Goal: Task Accomplishment & Management: Complete application form

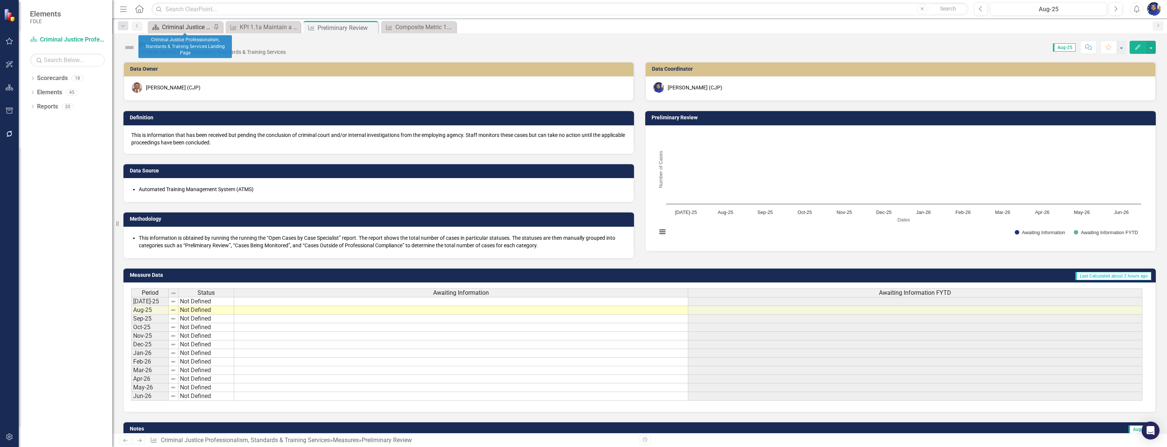
click at [175, 26] on div "Criminal Justice Professionalism, Standards & Training Services Landing Page" at bounding box center [186, 26] width 49 height 9
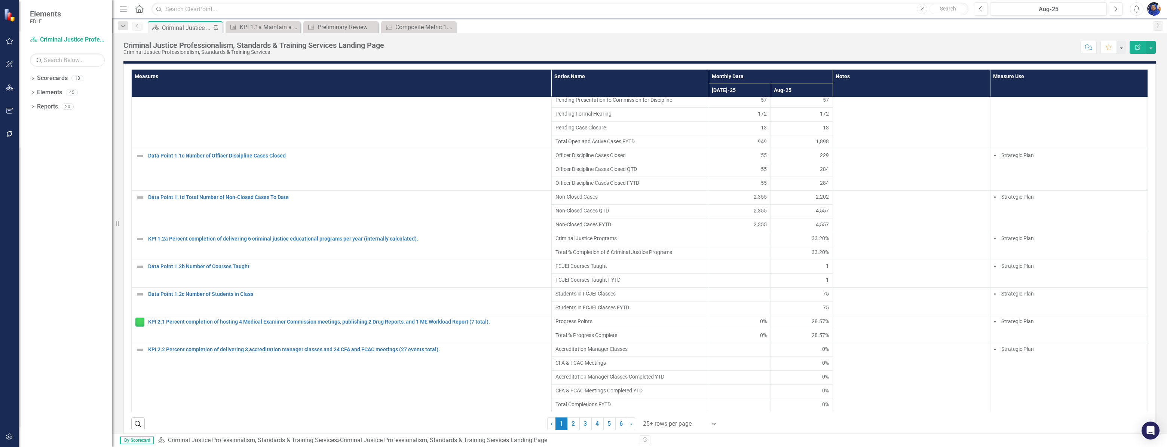
scroll to position [612, 0]
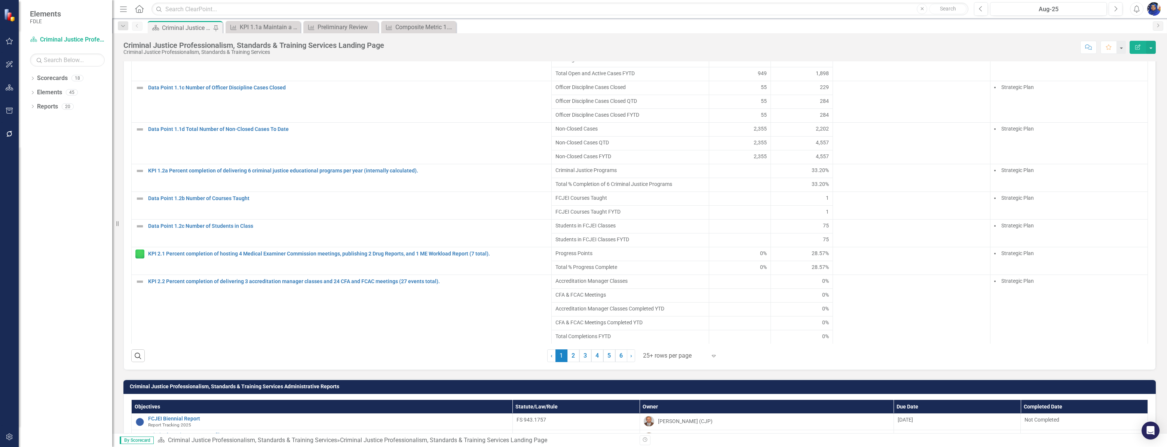
click at [691, 360] on div at bounding box center [675, 356] width 64 height 10
click at [684, 345] on div "Display All Rows" at bounding box center [679, 347] width 70 height 9
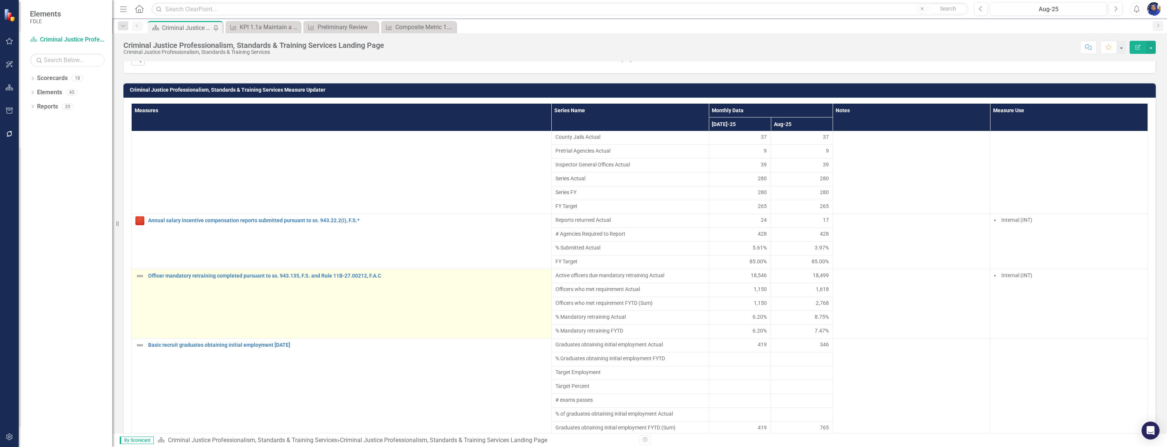
scroll to position [2238, 0]
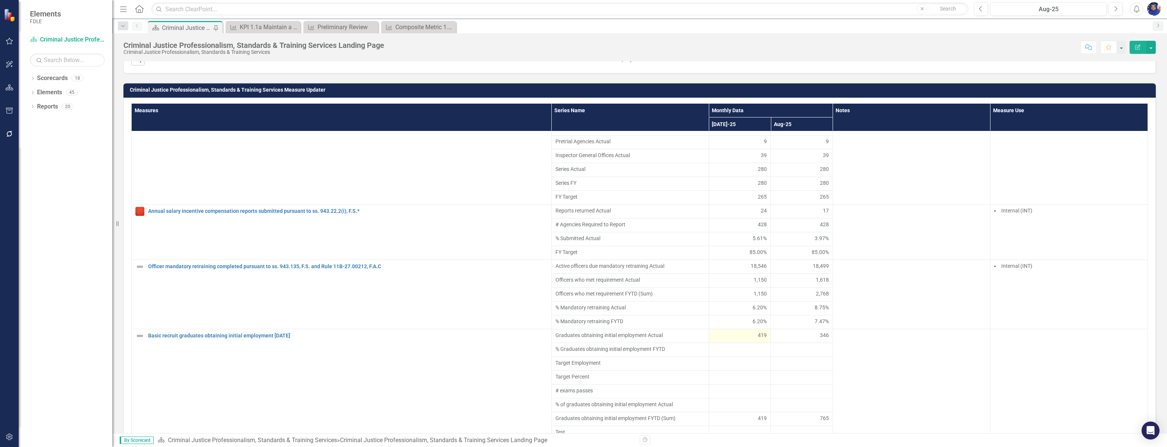
click at [742, 337] on div "419" at bounding box center [740, 334] width 54 height 7
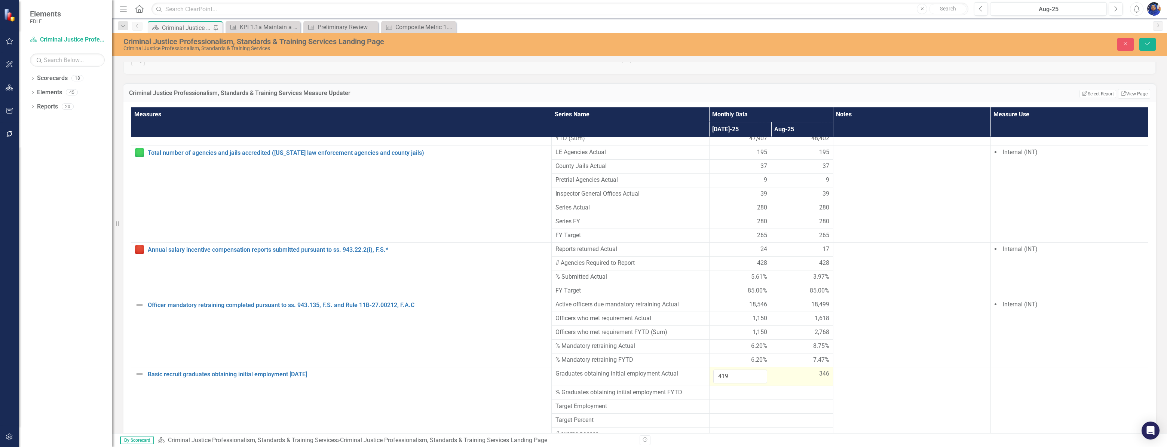
click at [776, 370] on div "346" at bounding box center [802, 374] width 54 height 9
click at [1122, 42] on icon "Close" at bounding box center [1125, 43] width 7 height 5
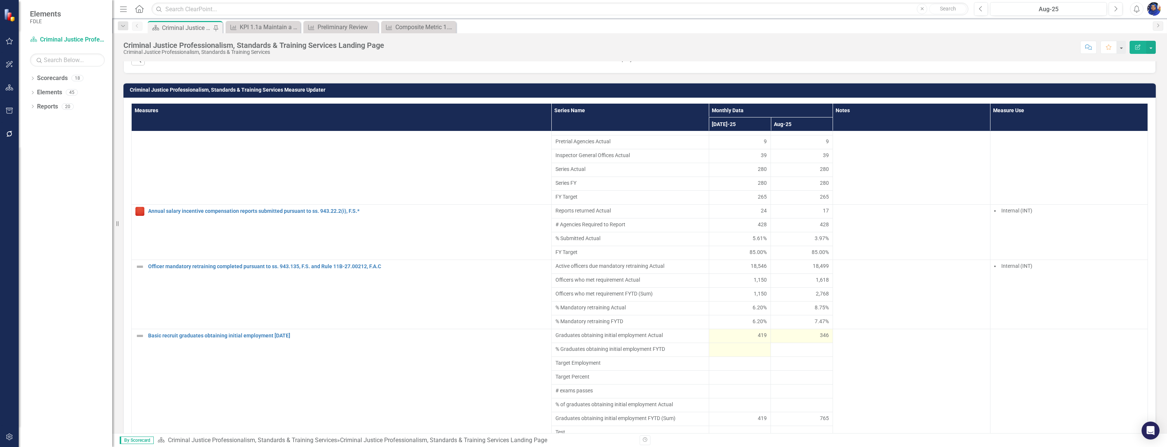
click at [729, 349] on div at bounding box center [740, 349] width 54 height 9
click at [728, 349] on div at bounding box center [740, 349] width 54 height 9
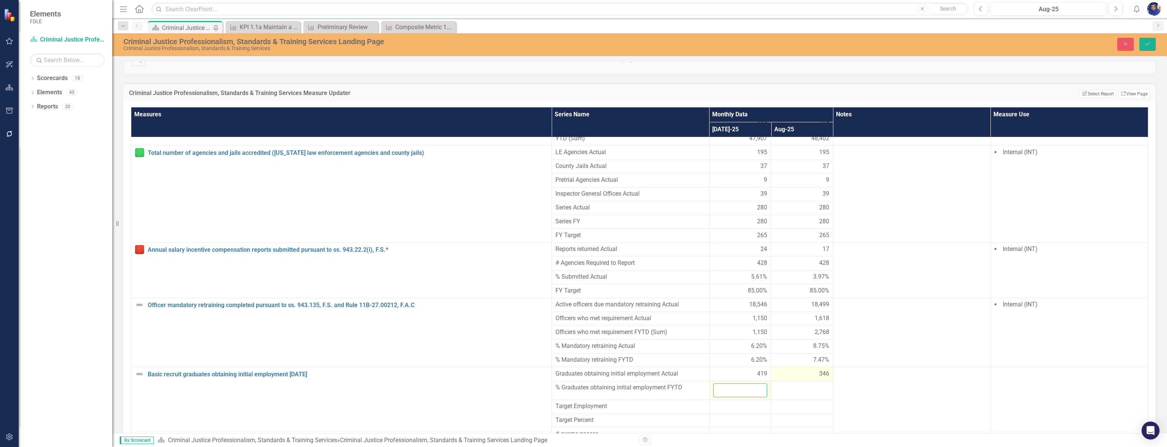
click at [726, 383] on input "number" at bounding box center [740, 390] width 54 height 14
click at [793, 383] on div at bounding box center [802, 387] width 54 height 9
click at [793, 383] on input "number" at bounding box center [802, 390] width 54 height 14
click at [739, 402] on div at bounding box center [740, 406] width 54 height 9
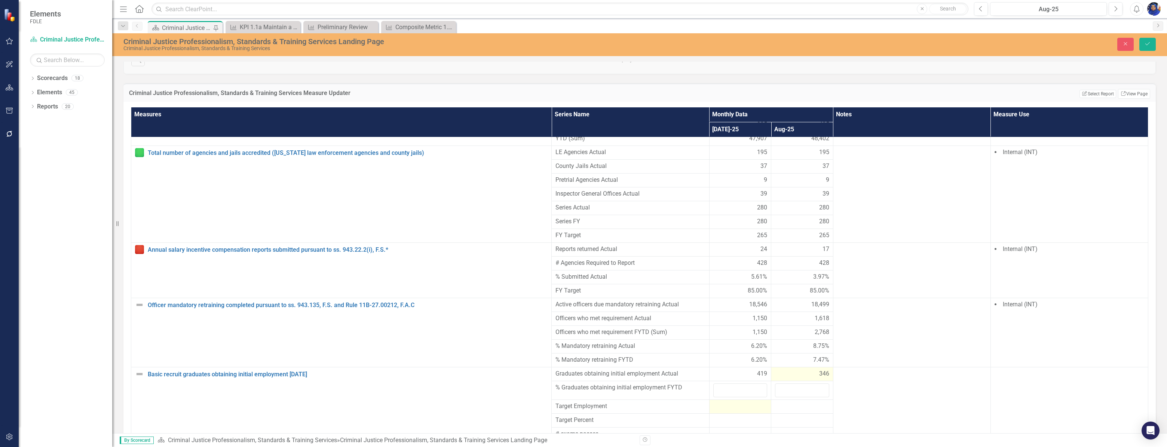
click at [739, 402] on div at bounding box center [740, 406] width 54 height 9
click at [735, 402] on input "number" at bounding box center [740, 409] width 54 height 14
click at [781, 402] on div at bounding box center [802, 406] width 54 height 9
click at [781, 402] on input "number" at bounding box center [802, 409] width 54 height 14
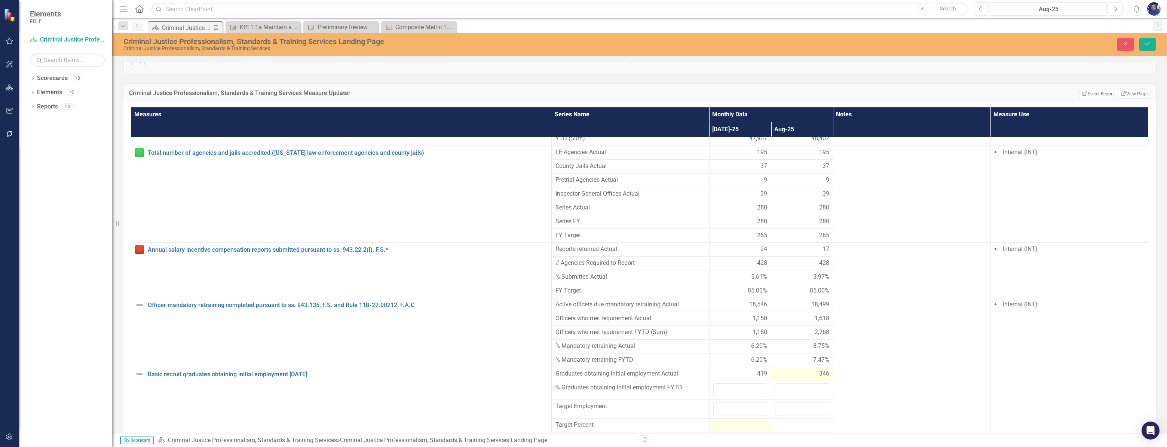
click at [733, 421] on div at bounding box center [740, 425] width 54 height 9
click at [792, 419] on td at bounding box center [802, 428] width 62 height 19
click at [792, 421] on input "number" at bounding box center [802, 428] width 54 height 14
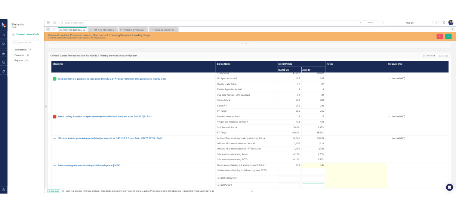
scroll to position [2254, 0]
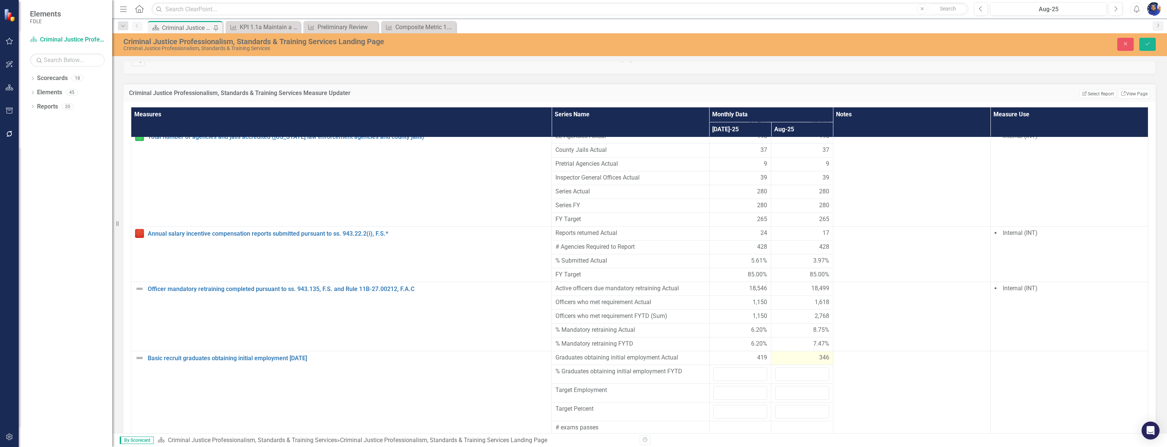
click at [724, 423] on div at bounding box center [740, 427] width 54 height 9
click at [786, 423] on div at bounding box center [802, 427] width 54 height 9
click at [729, 437] on div at bounding box center [740, 441] width 54 height 9
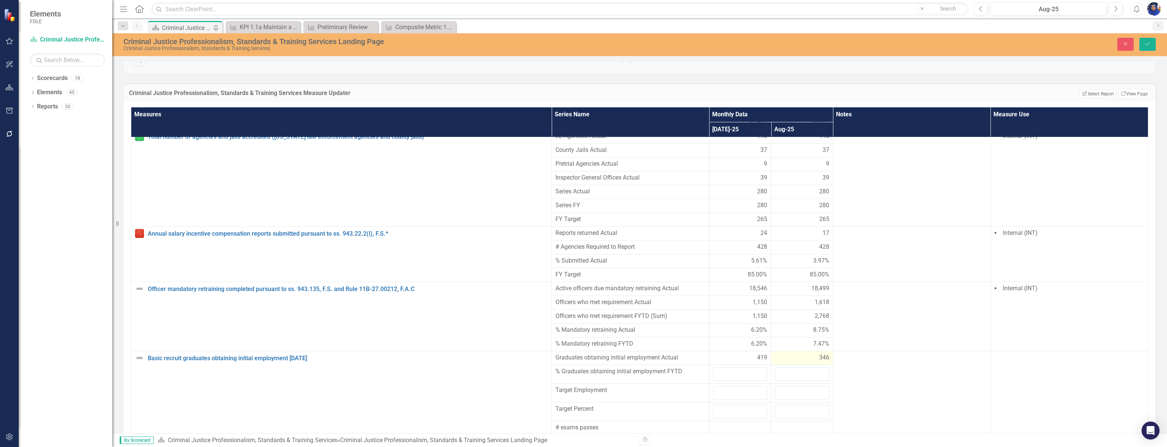
click at [729, 437] on div at bounding box center [740, 441] width 54 height 9
click at [792, 447] on td "765" at bounding box center [802, 456] width 62 height 14
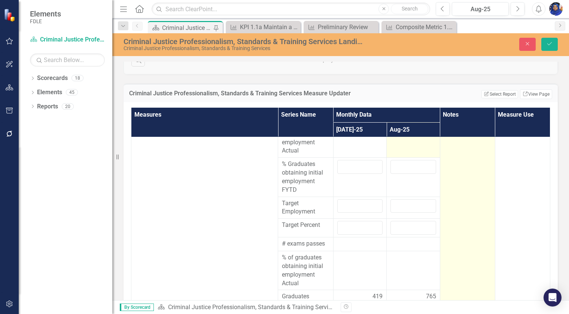
scroll to position [4272, 0]
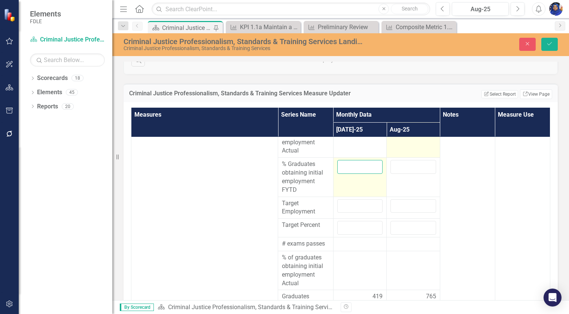
click at [355, 174] on input "number" at bounding box center [360, 167] width 46 height 14
type input "0"
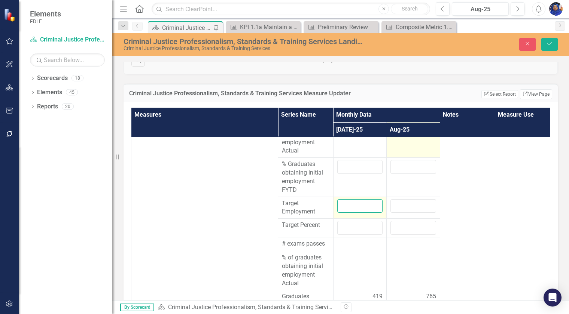
click at [353, 210] on input "number" at bounding box center [360, 206] width 46 height 14
type input "0"
click at [339, 226] on input "number" at bounding box center [360, 228] width 46 height 14
type input "0"
click at [349, 244] on div at bounding box center [360, 244] width 46 height 9
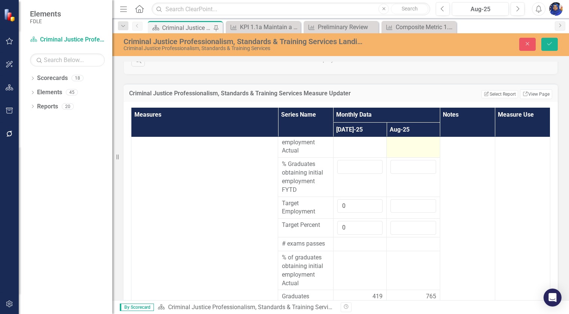
click at [349, 244] on div at bounding box center [360, 244] width 46 height 9
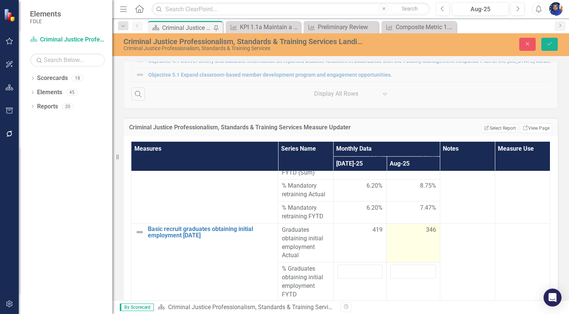
scroll to position [4136, 0]
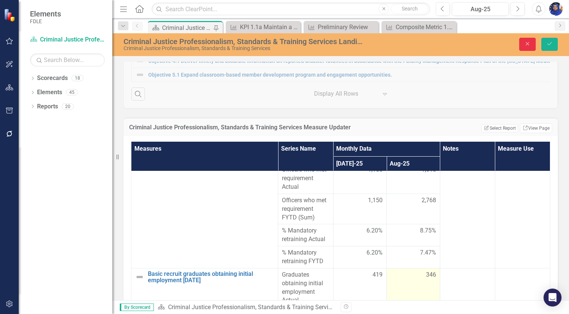
click at [528, 44] on icon "Close" at bounding box center [527, 43] width 7 height 5
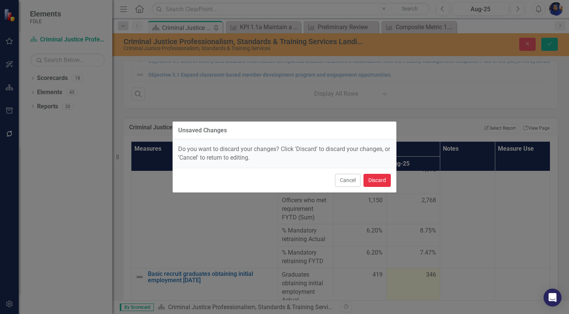
drag, startPoint x: 379, startPoint y: 181, endPoint x: 556, endPoint y: 173, distance: 177.9
click at [379, 181] on button "Discard" at bounding box center [376, 180] width 27 height 13
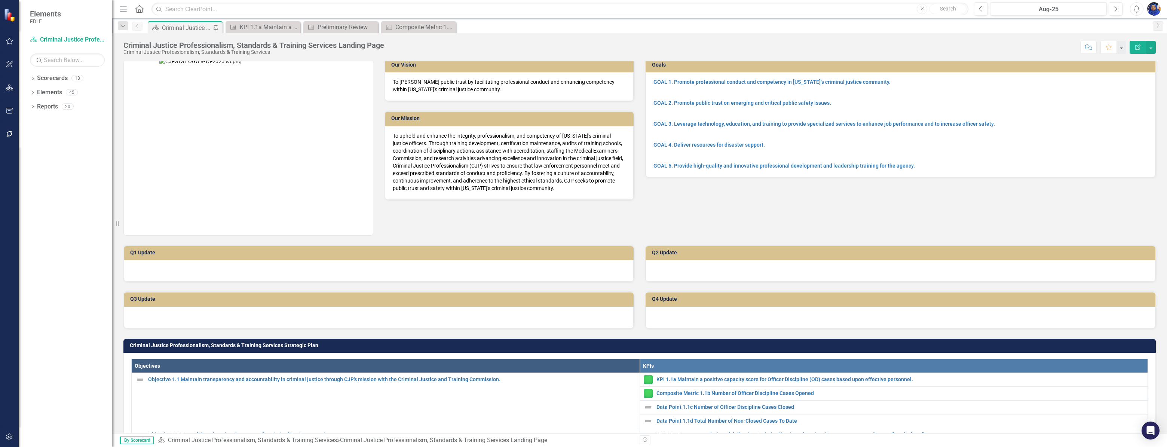
scroll to position [0, 0]
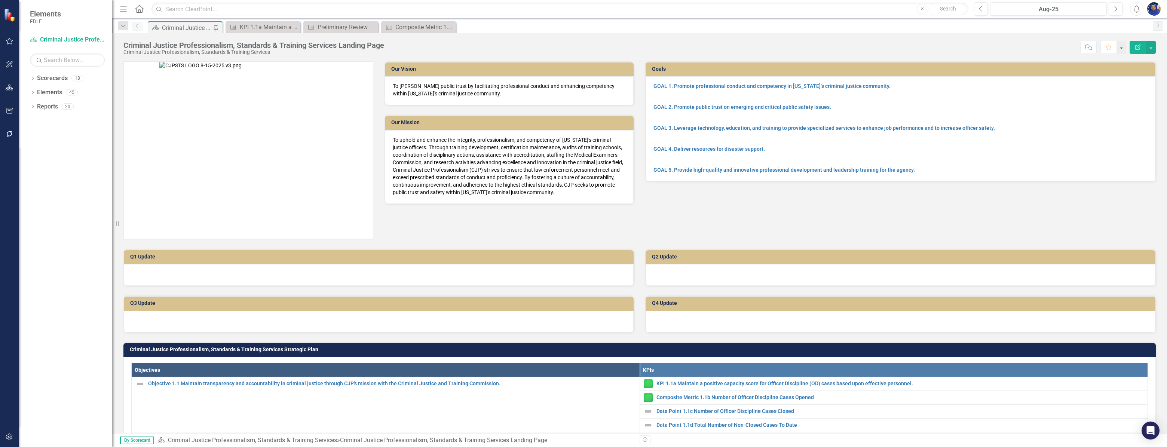
click at [781, 245] on div "Q2 Update" at bounding box center [901, 263] width 522 height 46
